Goal: Information Seeking & Learning: Learn about a topic

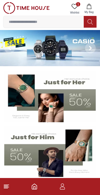
click at [62, 21] on input at bounding box center [43, 21] width 80 height 11
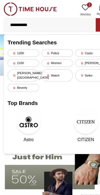
type input "**********"
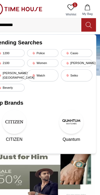
click at [87, 23] on icon at bounding box center [89, 22] width 5 height 6
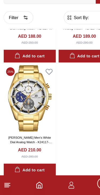
scroll to position [181, 0]
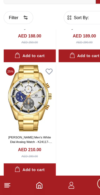
click at [30, 109] on img at bounding box center [25, 110] width 45 height 58
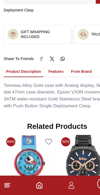
scroll to position [368, 0]
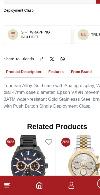
click at [49, 83] on button "Features" at bounding box center [49, 87] width 18 height 9
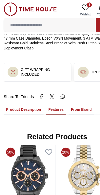
scroll to position [360, 0]
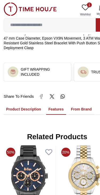
click at [69, 91] on button "From Brand" at bounding box center [71, 95] width 22 height 9
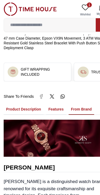
click at [70, 91] on button "From Brand" at bounding box center [71, 95] width 22 height 9
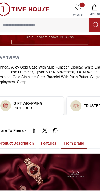
scroll to position [330, 0]
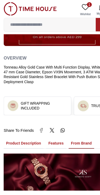
click at [24, 121] on button "Product Description" at bounding box center [20, 125] width 35 height 9
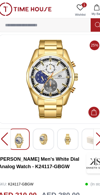
scroll to position [0, 0]
